Goal: Information Seeking & Learning: Understand process/instructions

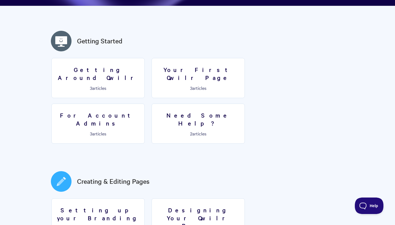
scroll to position [140, 0]
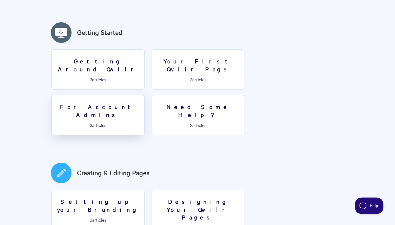
click at [141, 103] on h3 "For Account Admins" at bounding box center [98, 111] width 86 height 16
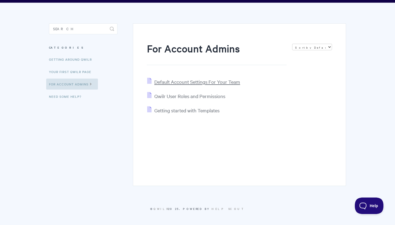
scroll to position [31, 0]
click at [194, 97] on span "Qwilr User Roles and Permissions" at bounding box center [189, 96] width 71 height 6
click at [93, 84] on icon at bounding box center [91, 83] width 5 height 4
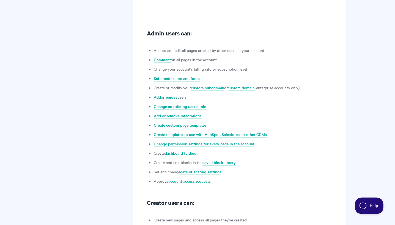
scroll to position [236, 0]
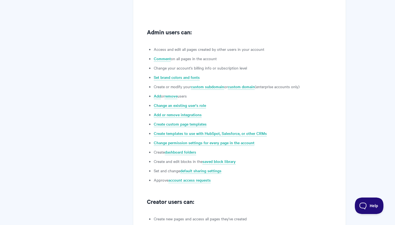
drag, startPoint x: 177, startPoint y: 59, endPoint x: 226, endPoint y: 59, distance: 48.9
click at [226, 59] on li "Comment on all pages in the account" at bounding box center [243, 58] width 178 height 7
drag, startPoint x: 163, startPoint y: 46, endPoint x: 265, endPoint y: 46, distance: 101.4
click at [265, 46] on li "Access and edit all pages created by other users in your account" at bounding box center [243, 49] width 178 height 7
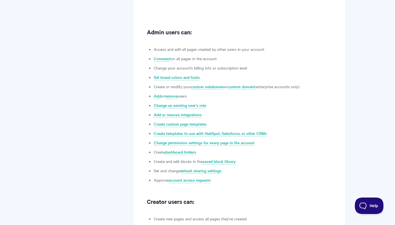
click at [265, 46] on li "Access and edit all pages created by other users in your account" at bounding box center [243, 49] width 178 height 7
drag, startPoint x: 263, startPoint y: 85, endPoint x: 302, endPoint y: 85, distance: 39.0
click at [302, 85] on li "Create or modify your custom subdomain or custom domain (enterprise accounts on…" at bounding box center [243, 86] width 178 height 7
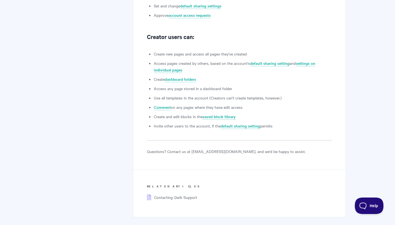
scroll to position [403, 0]
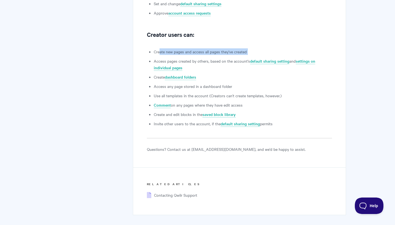
drag, startPoint x: 160, startPoint y: 51, endPoint x: 265, endPoint y: 57, distance: 105.1
click at [264, 57] on ul "Create new pages and access all pages they've created Access pages created by o…" at bounding box center [243, 87] width 178 height 79
click at [216, 62] on li "Access pages created by others, based on the account's default sharing setting …" at bounding box center [243, 64] width 178 height 13
drag, startPoint x: 171, startPoint y: 104, endPoint x: 258, endPoint y: 104, distance: 87.4
click at [258, 104] on li "Comment on any pages where they have edit access" at bounding box center [243, 105] width 178 height 7
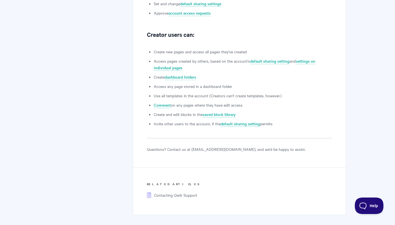
click at [258, 104] on li "Comment on any pages where they have edit access" at bounding box center [243, 105] width 178 height 7
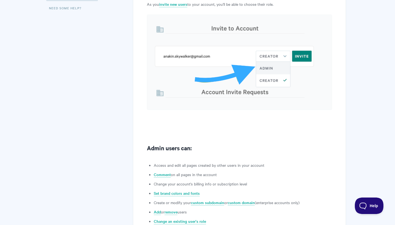
scroll to position [95, 0]
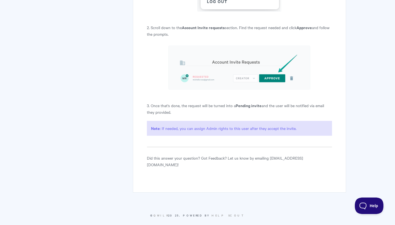
scroll to position [755, 0]
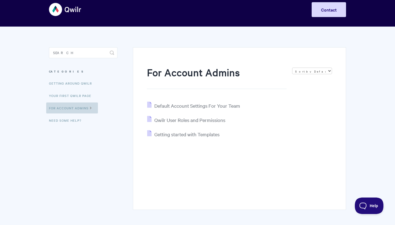
scroll to position [16, 0]
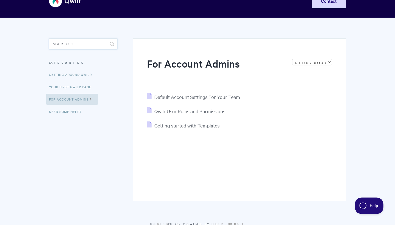
click at [83, 43] on input "Search" at bounding box center [83, 43] width 68 height 11
click at [87, 42] on input "permissions" at bounding box center [83, 43] width 68 height 11
click at [91, 41] on input "permissions" at bounding box center [83, 43] width 68 height 11
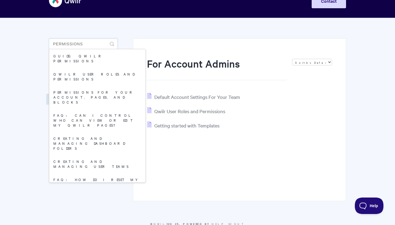
click at [91, 46] on input "permissions" at bounding box center [83, 43] width 68 height 11
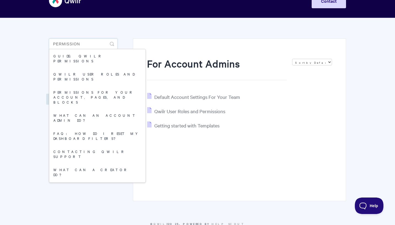
type input "permissions"
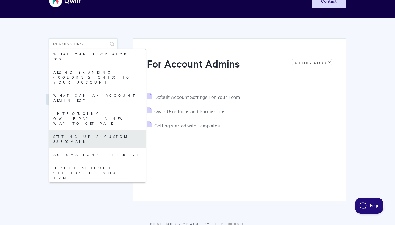
scroll to position [159, 0]
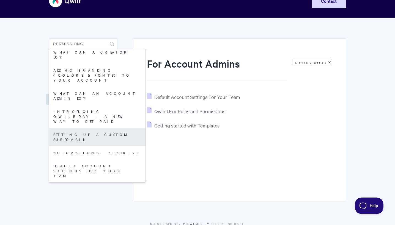
click at [102, 128] on link "Setting up a Custom Subdomain" at bounding box center [97, 137] width 96 height 18
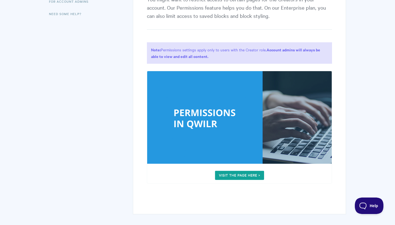
scroll to position [96, 0]
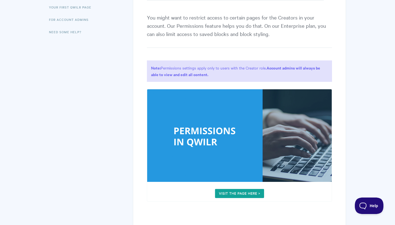
click at [244, 191] on img at bounding box center [239, 145] width 185 height 113
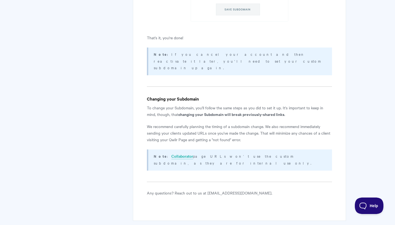
scroll to position [464, 0]
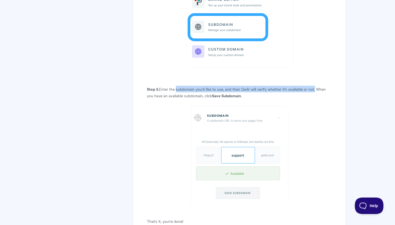
drag, startPoint x: 175, startPoint y: 75, endPoint x: 315, endPoint y: 76, distance: 139.7
click at [315, 86] on p "Step 3. Enter the subdomain you'd like to use, and then Qwilr will verify wheth…" at bounding box center [239, 92] width 185 height 13
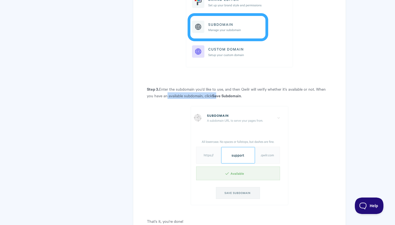
drag, startPoint x: 165, startPoint y: 82, endPoint x: 217, endPoint y: 82, distance: 51.7
click at [217, 86] on p "Step 3. Enter the subdomain you'd like to use, and then Qwilr will verify wheth…" at bounding box center [239, 92] width 185 height 13
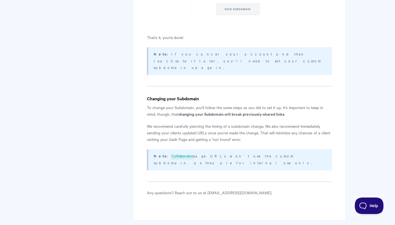
scroll to position [648, 0]
drag, startPoint x: 164, startPoint y: 84, endPoint x: 296, endPoint y: 86, distance: 132.0
click at [296, 104] on p "To change your Subdomain, you'll follow the same steps as you did to set it up.…" at bounding box center [239, 110] width 185 height 13
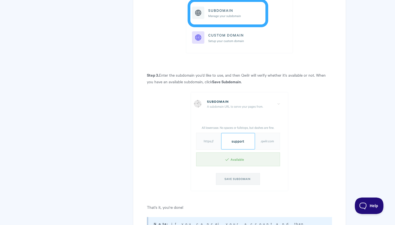
scroll to position [332, 0]
